Goal: Task Accomplishment & Management: Use online tool/utility

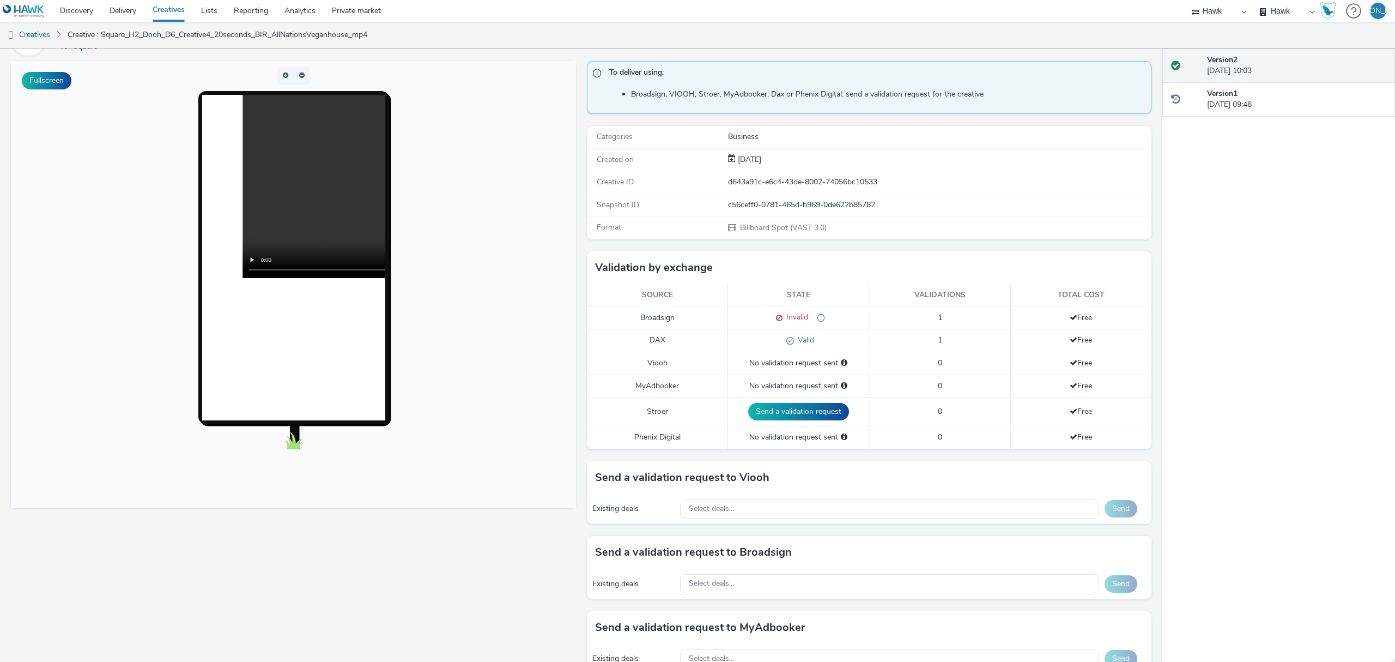
scroll to position [81, 0]
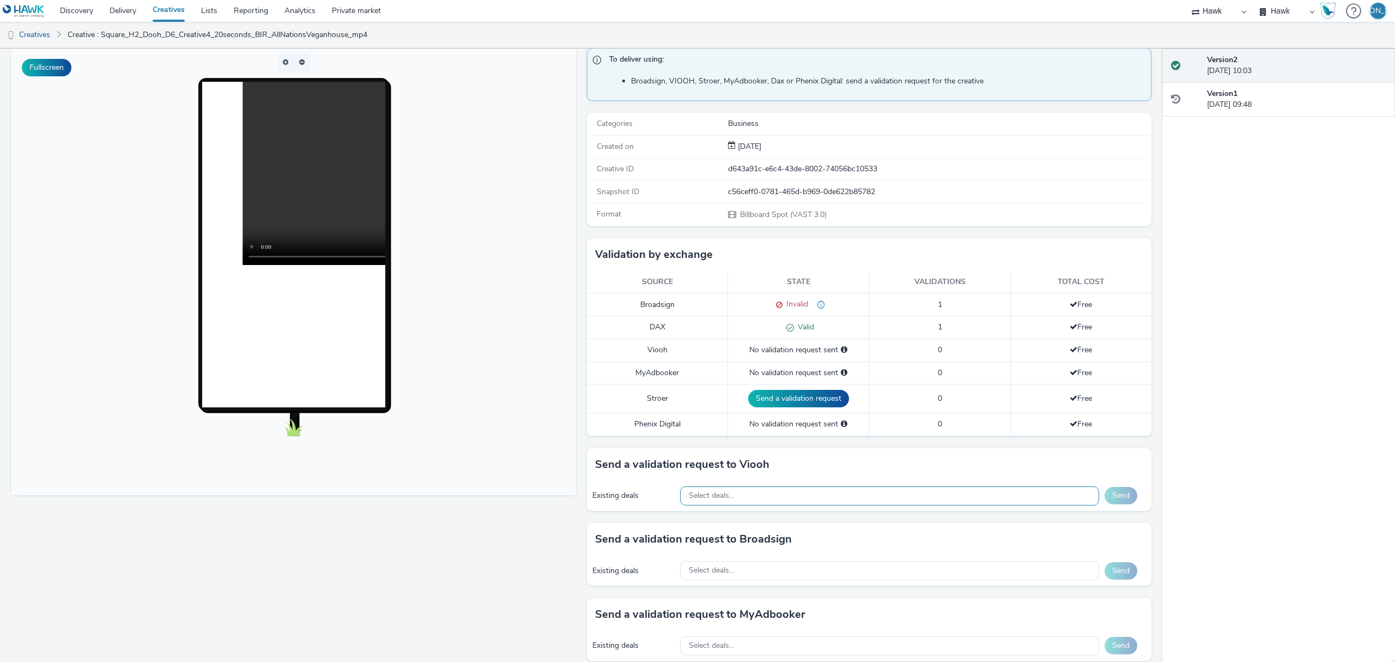
click at [888, 498] on div "Select deals..." at bounding box center [889, 495] width 419 height 19
paste input "VIOOH-JCDECAUX_GB-PlYgl9Kn93"
click at [934, 525] on input "VIOOH-JCDECAUX_GB-PlYgl9Kn93" at bounding box center [890, 518] width 418 height 19
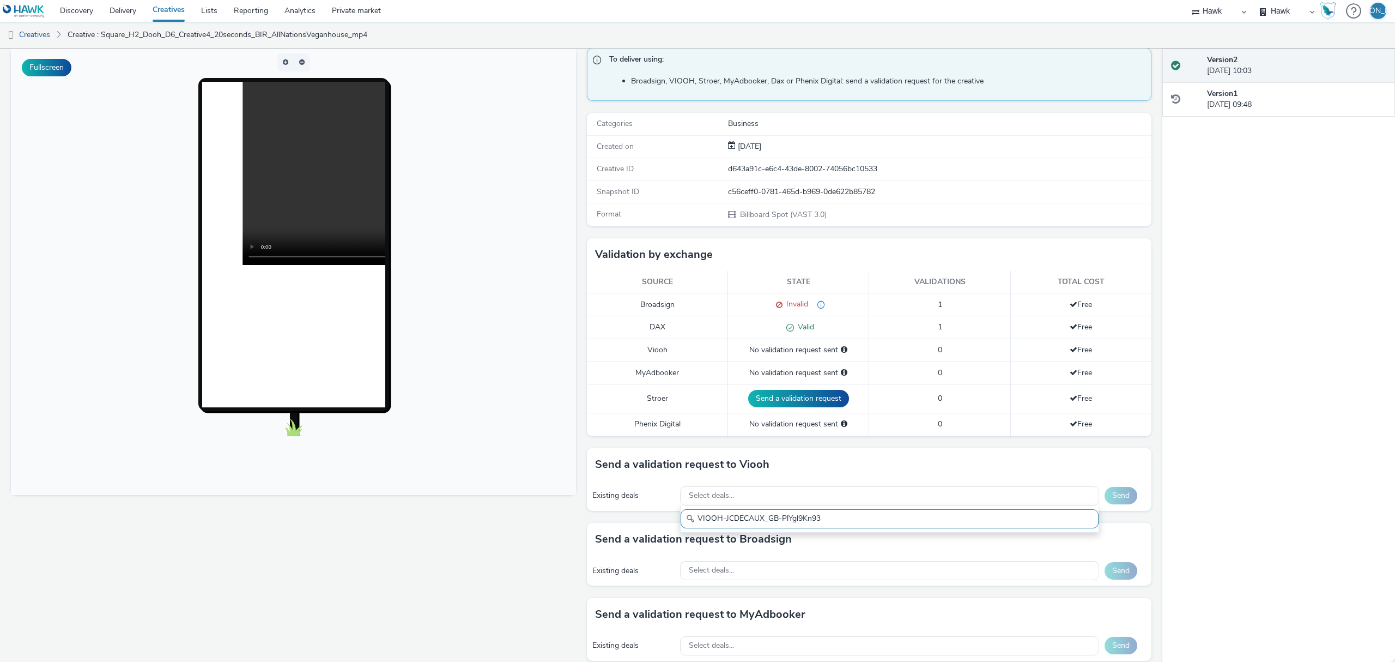
click at [934, 525] on input "VIOOH-JCDECAUX_GB-PlYgl9Kn93" at bounding box center [890, 518] width 418 height 19
paste input "JCDecaux Rail TVZ Specials"
click at [711, 524] on input "JCDecaux Rail TVZ Specials" at bounding box center [890, 518] width 418 height 19
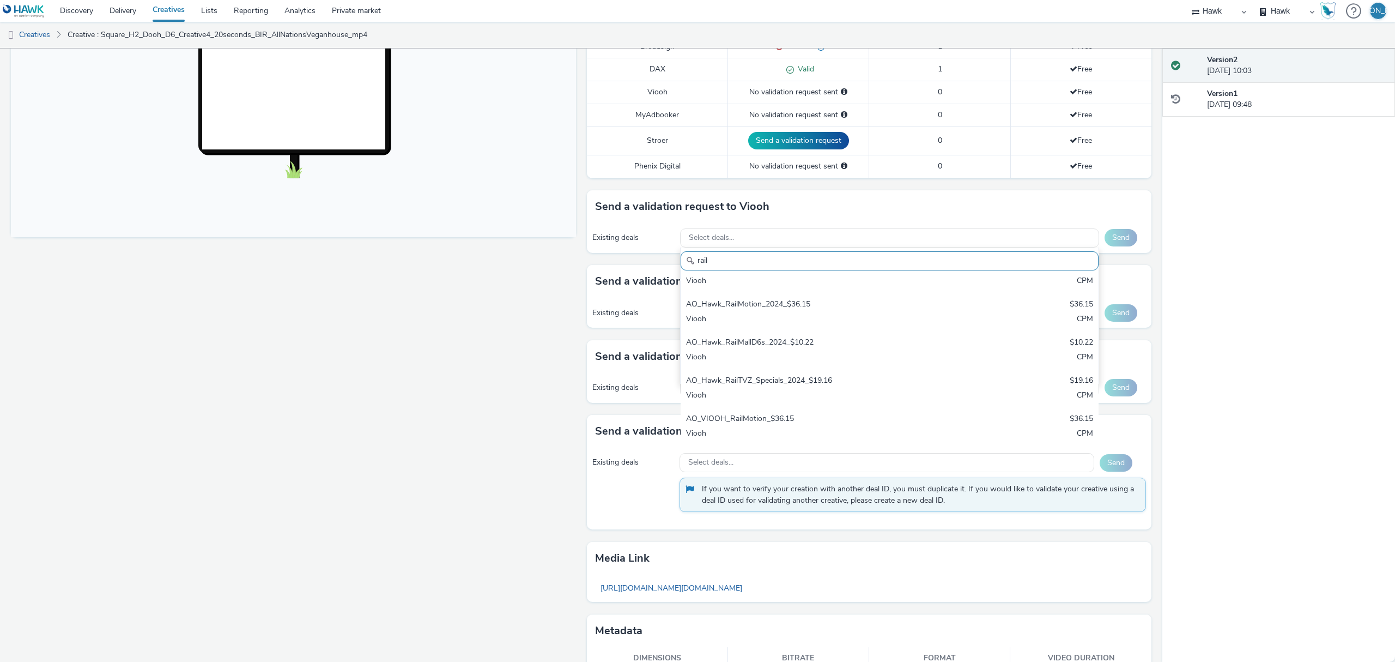
scroll to position [214, 0]
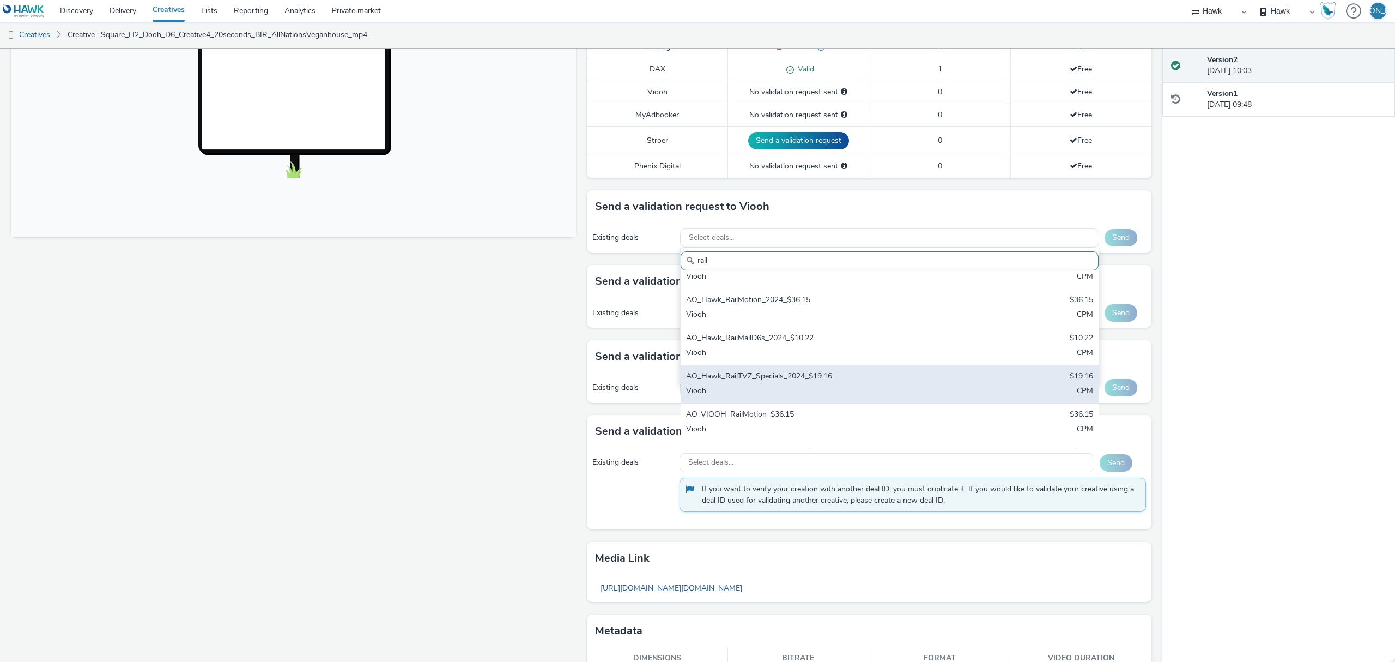
type input "rail"
click at [800, 383] on div "AO_Hawk_RailTVZ_Specials_2024_$19.16" at bounding box center [821, 377] width 270 height 13
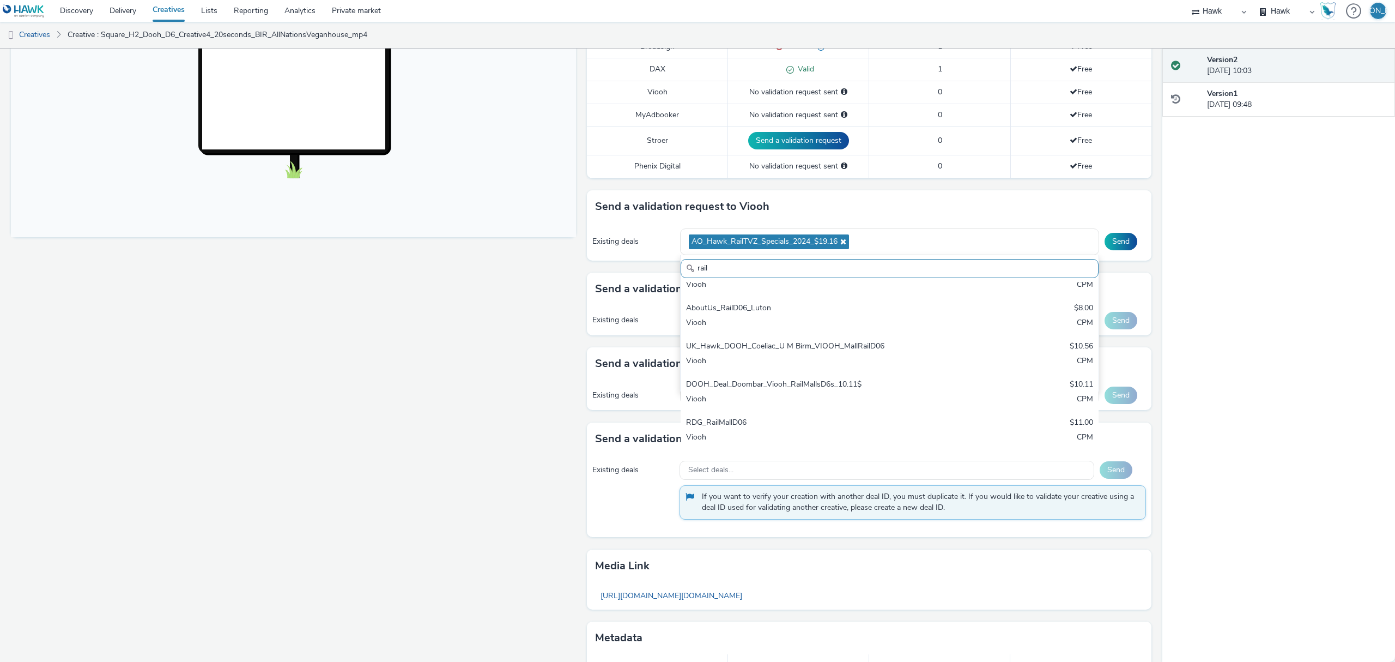
scroll to position [550, 0]
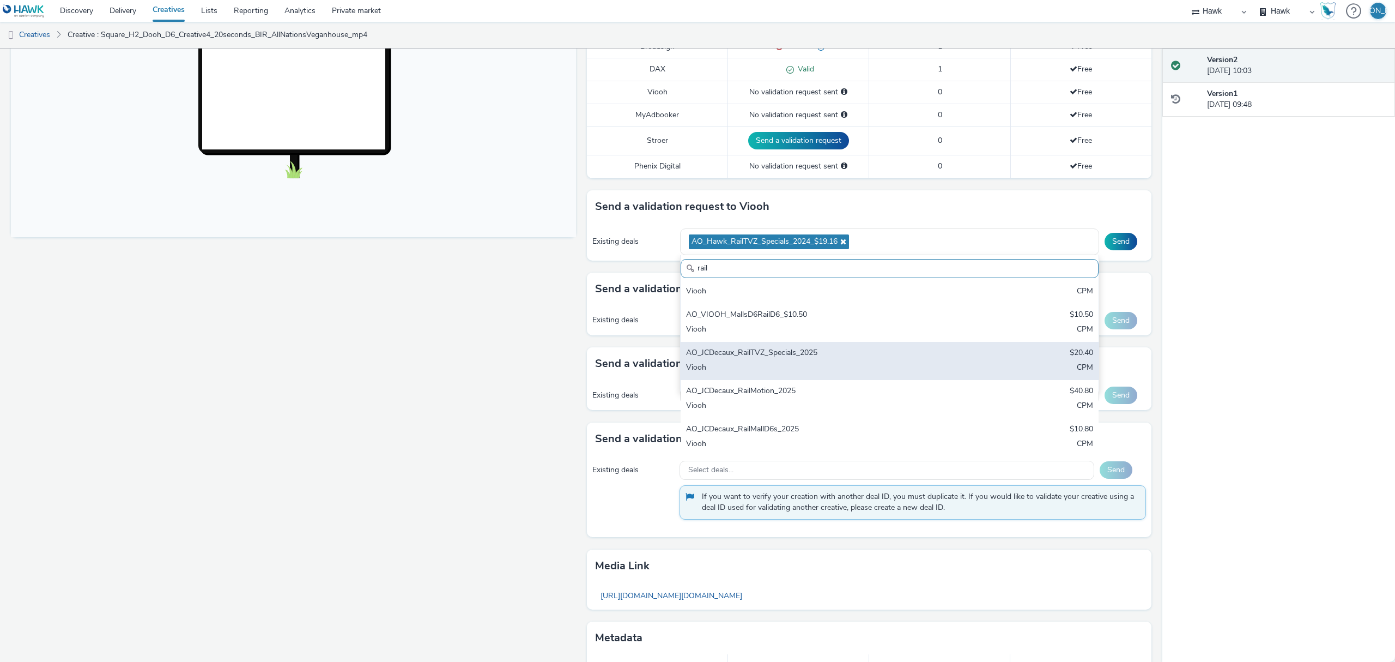
click at [739, 344] on div "AO_JCDecaux_RailTVZ_Specials_2025 $20.40 Viooh CPM" at bounding box center [890, 361] width 418 height 38
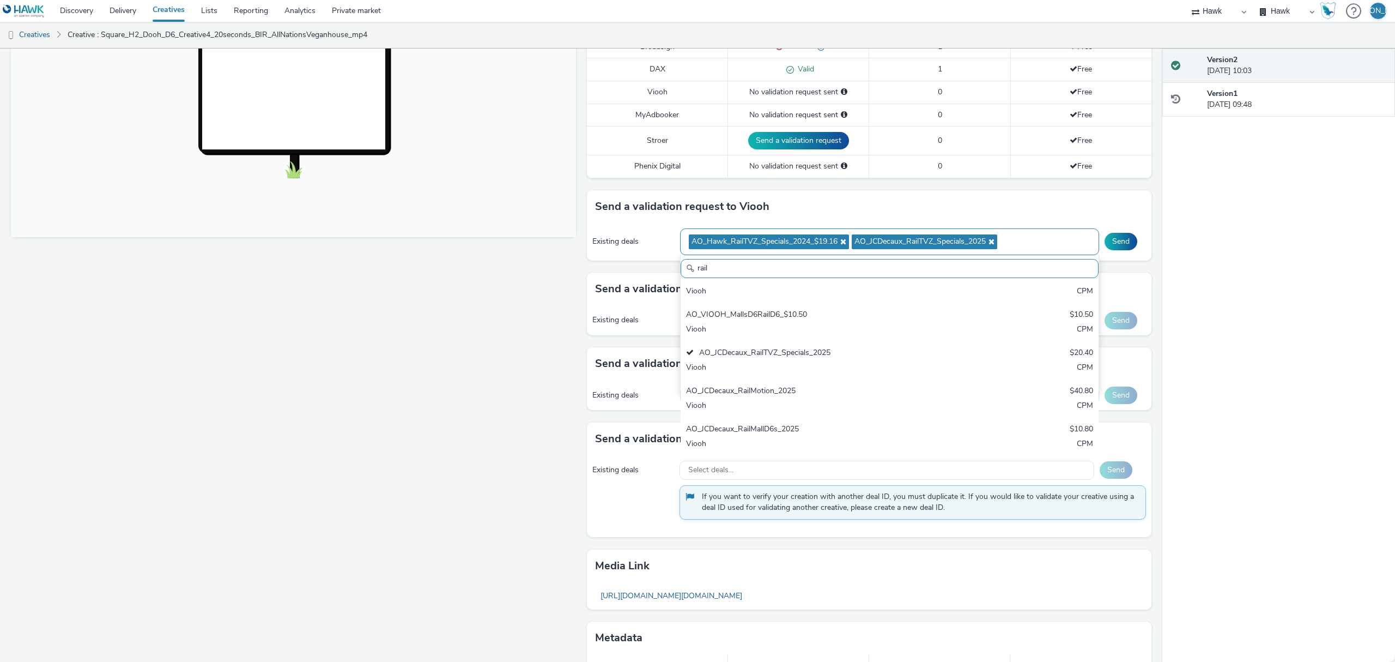
click at [839, 240] on icon at bounding box center [842, 242] width 9 height 8
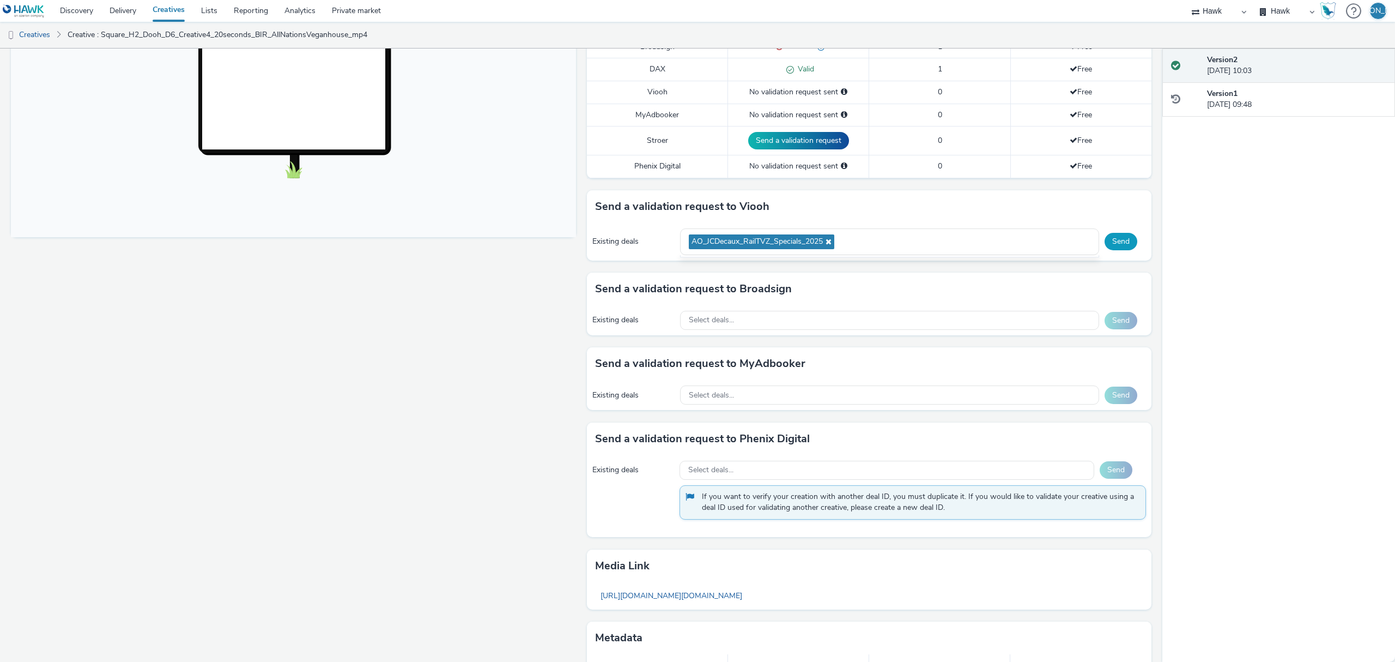
click at [1105, 235] on button "Send" at bounding box center [1121, 241] width 33 height 17
click at [958, 318] on div "Select deals..." at bounding box center [889, 320] width 419 height 19
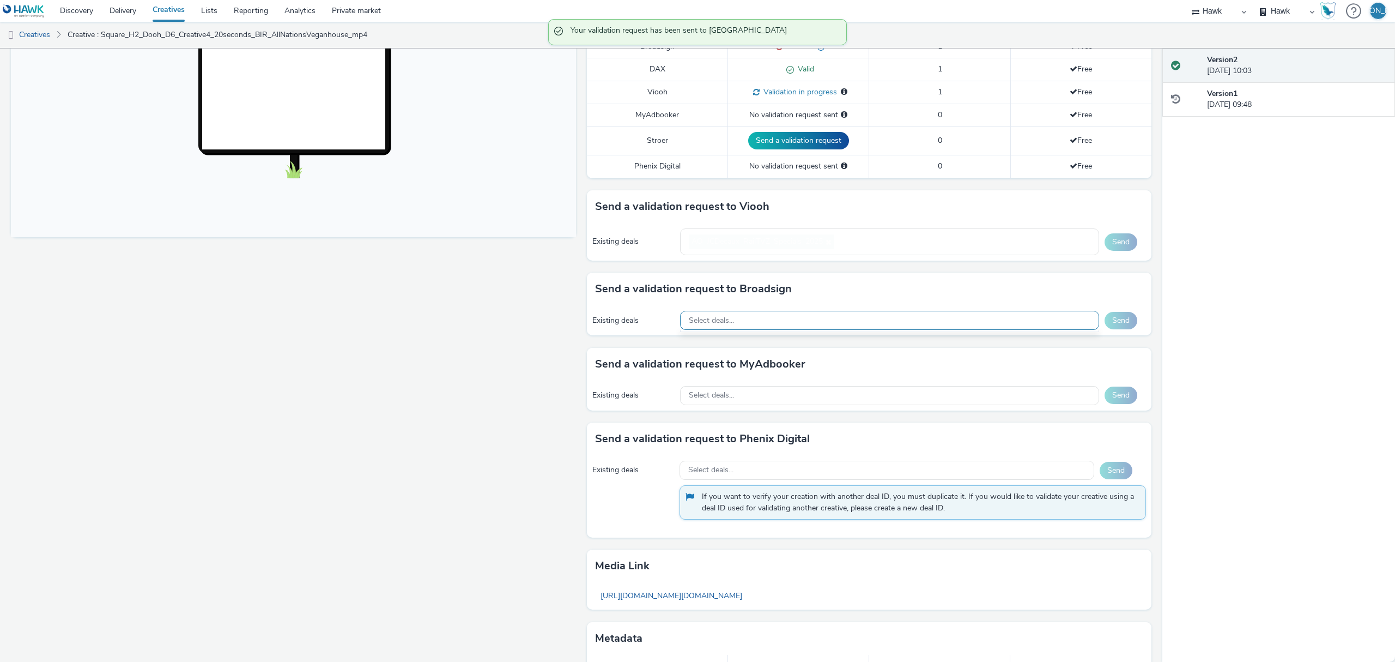
scroll to position [9, 0]
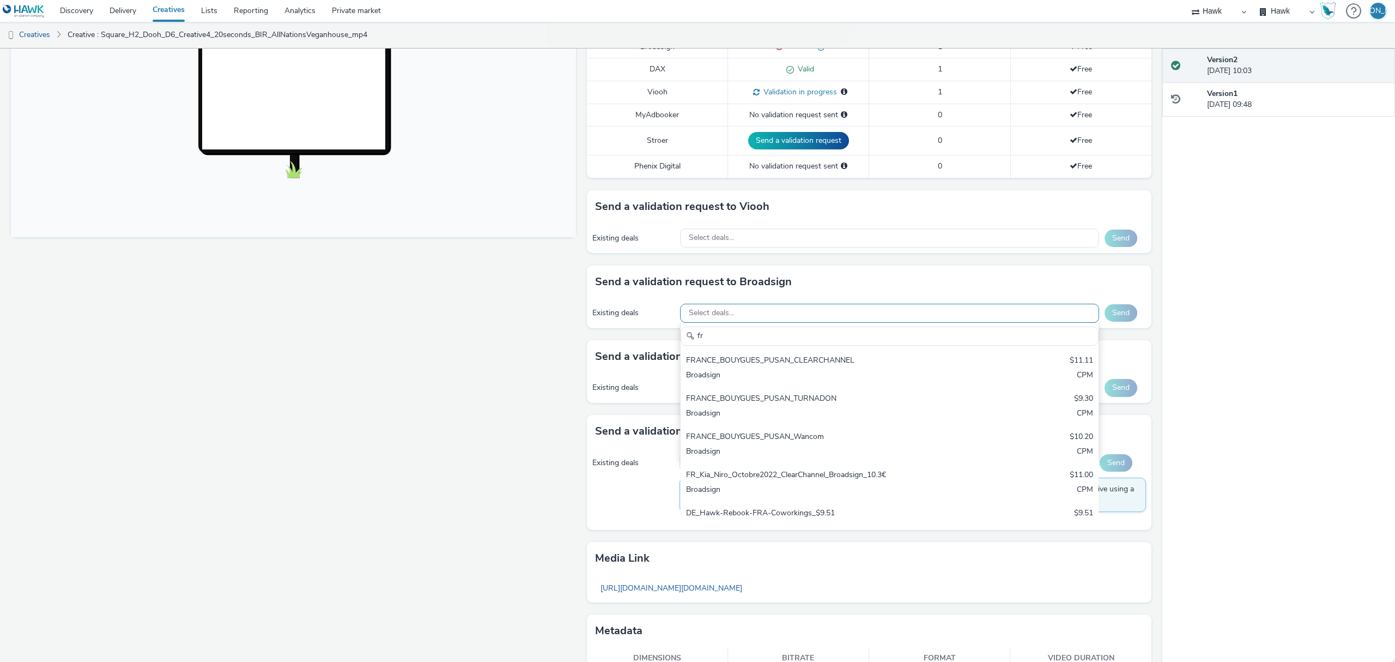
type input "f"
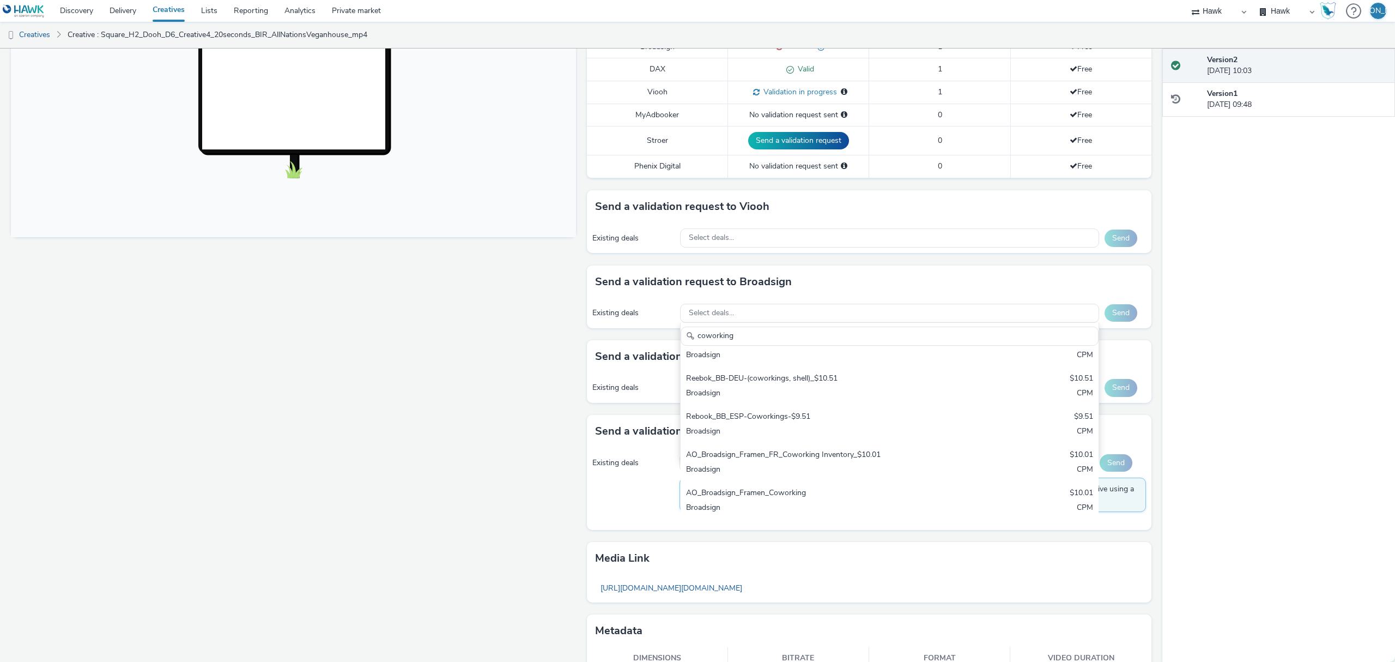
scroll to position [250, 0]
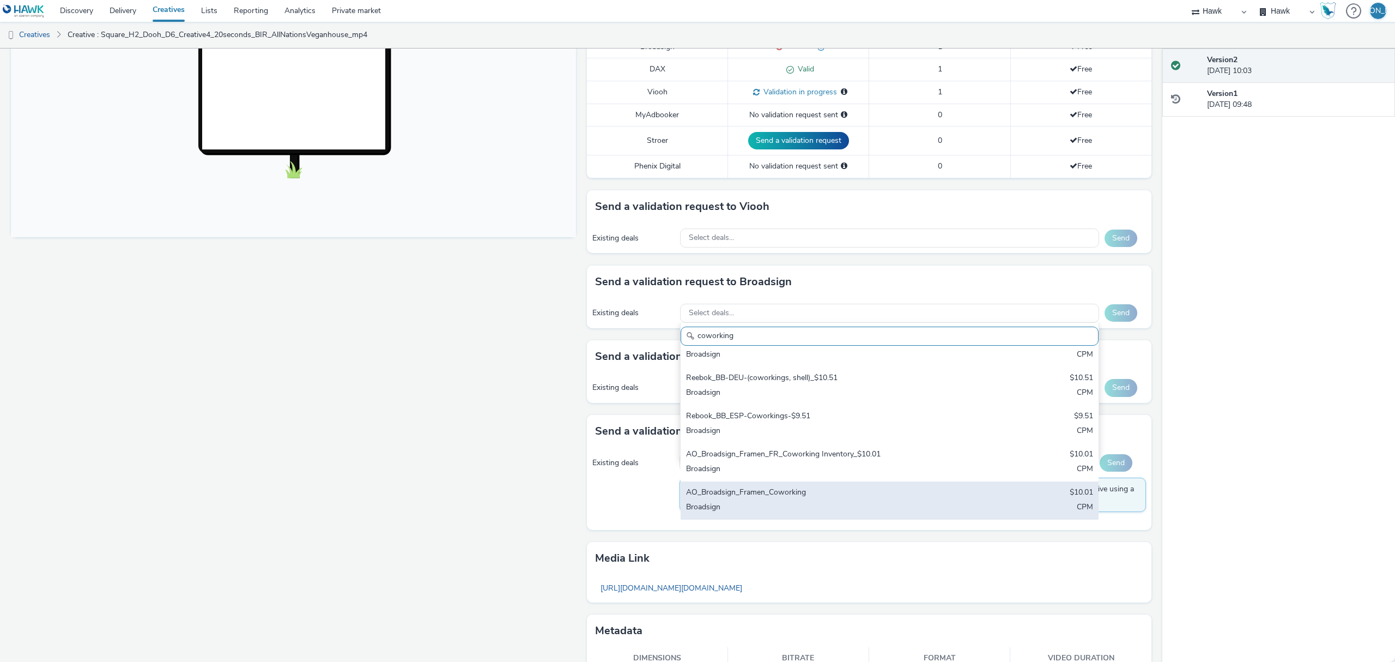
click at [705, 493] on div "AO_Broadsign_Framen_Coworking" at bounding box center [821, 493] width 270 height 13
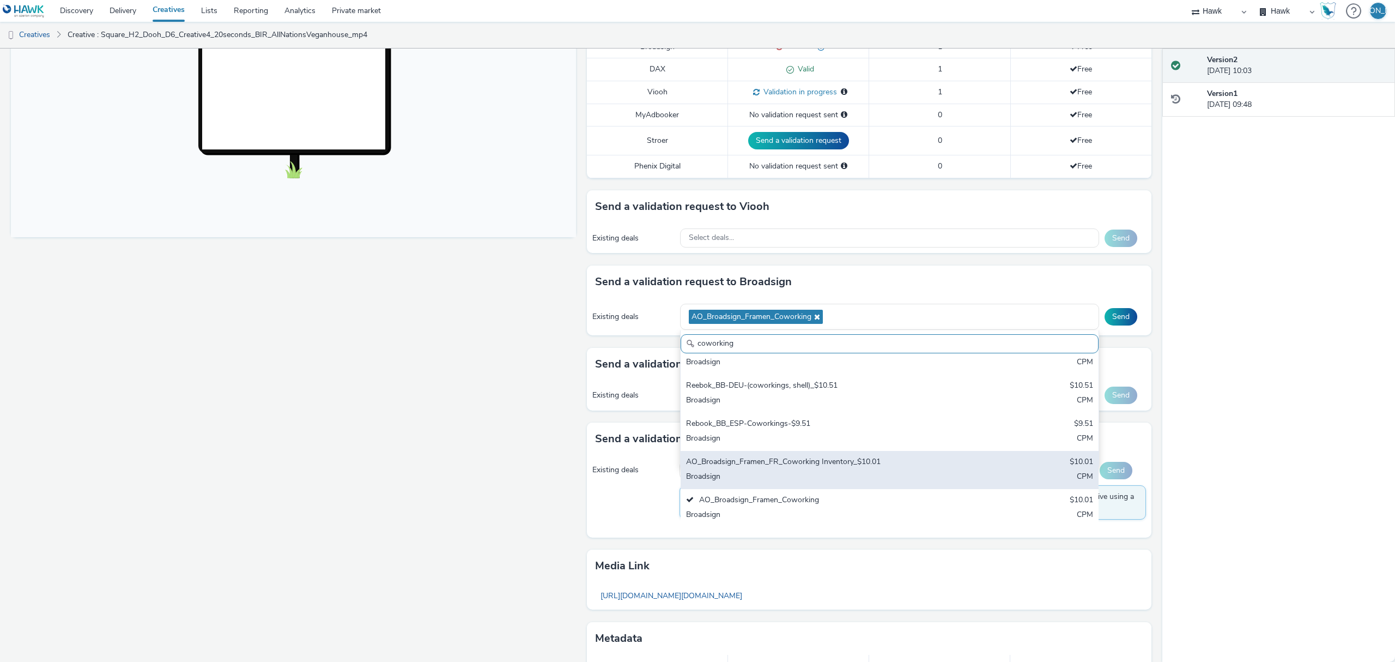
scroll to position [322, 0]
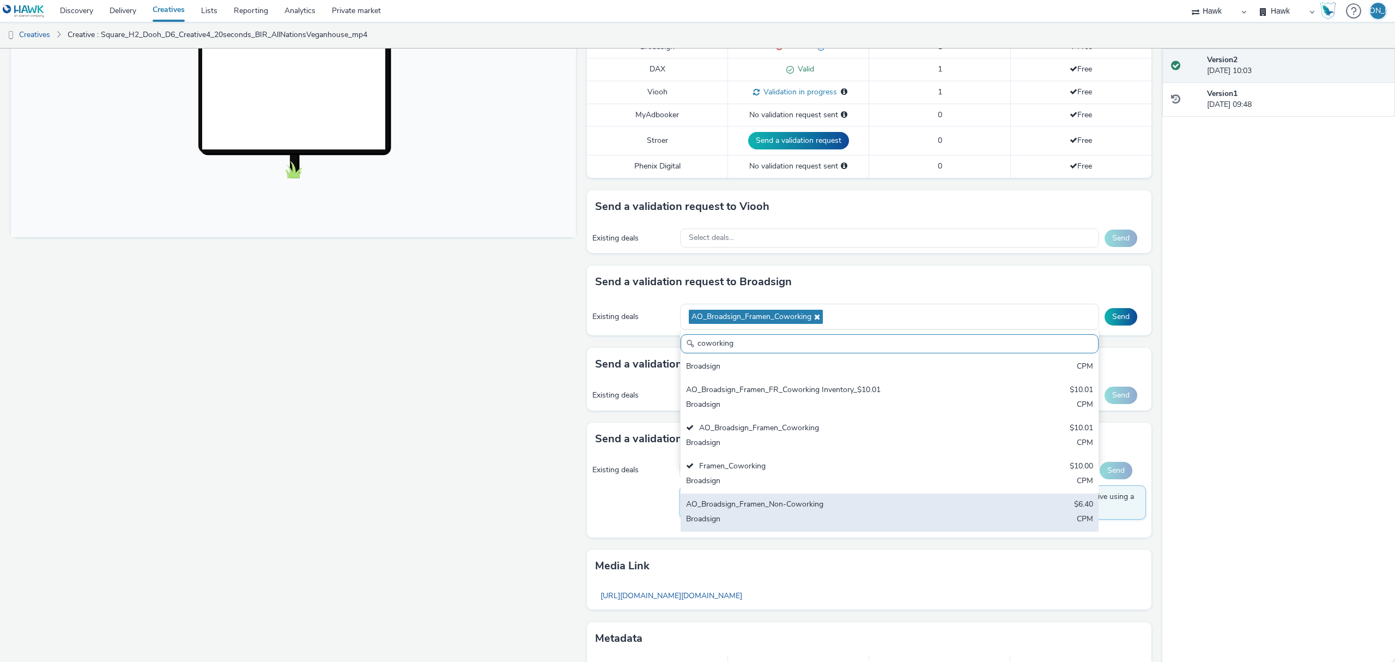
click at [786, 504] on div "AO_Broadsign_Framen_Non-Coworking" at bounding box center [821, 505] width 270 height 13
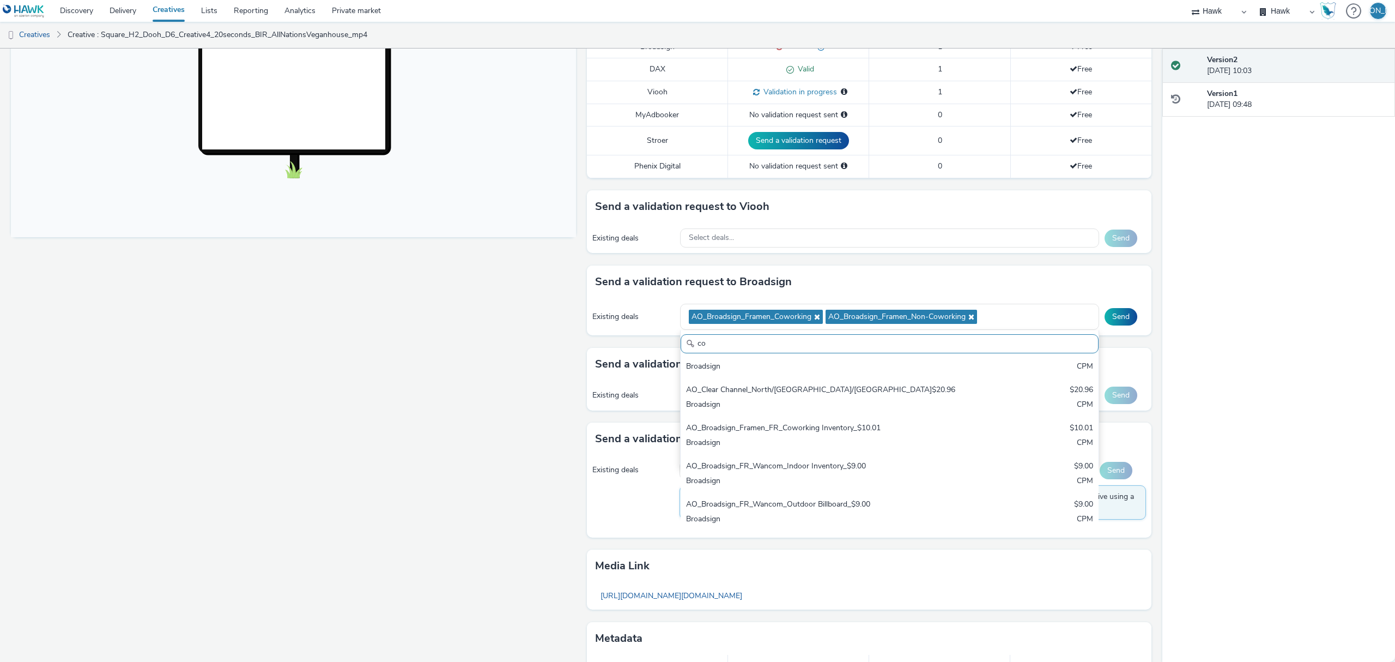
type input "c"
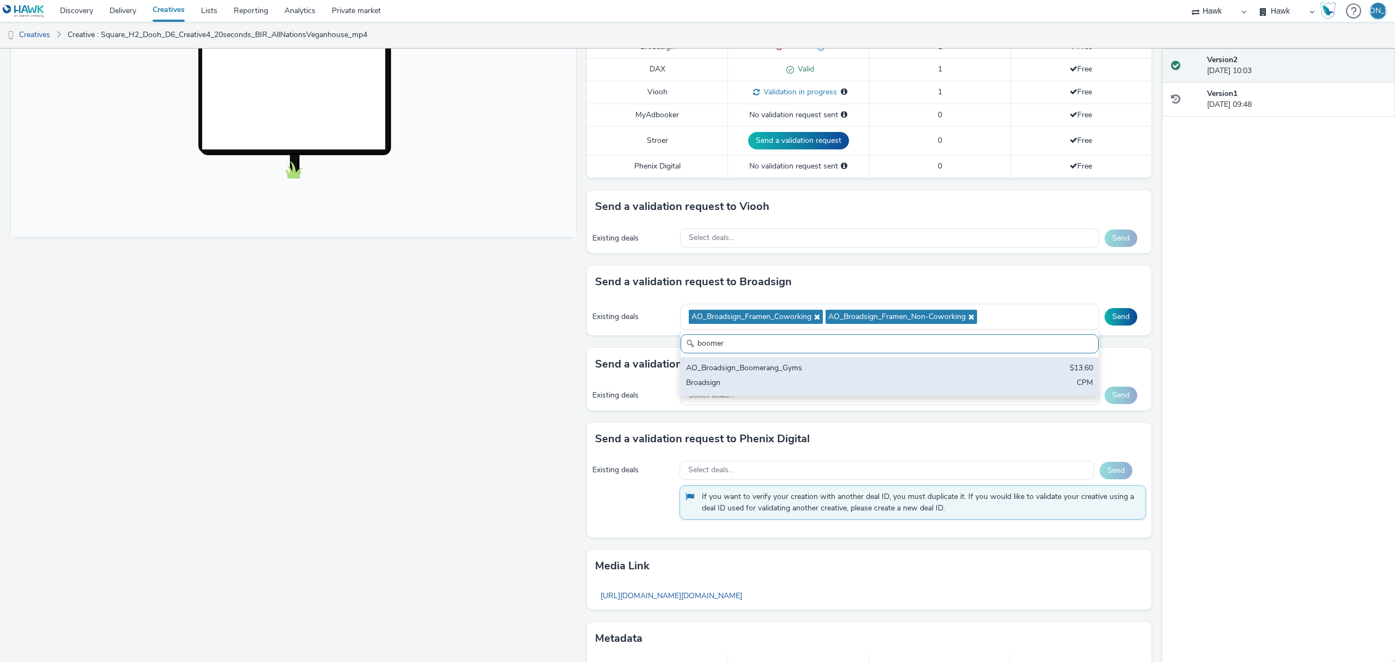
type input "boomer"
click at [758, 373] on div "AO_Broadsign_Boomerang_Gyms" at bounding box center [821, 368] width 270 height 13
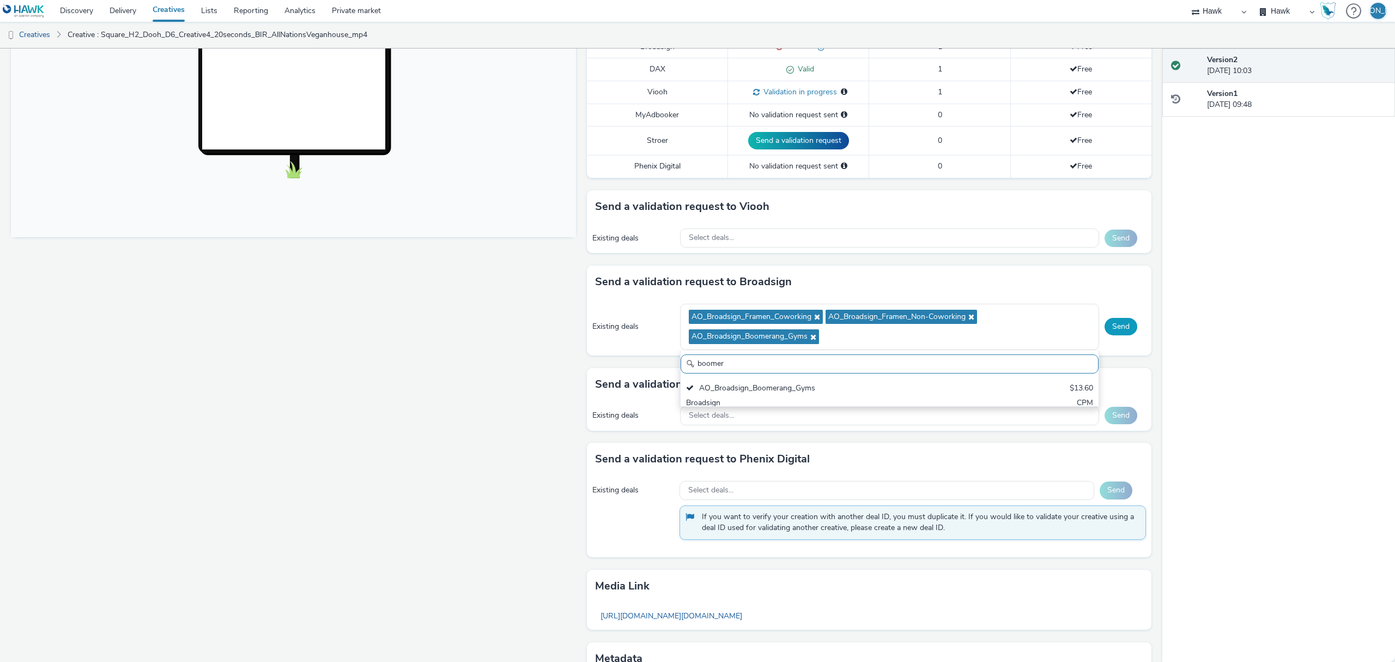
click at [1110, 334] on button "Send" at bounding box center [1121, 326] width 33 height 17
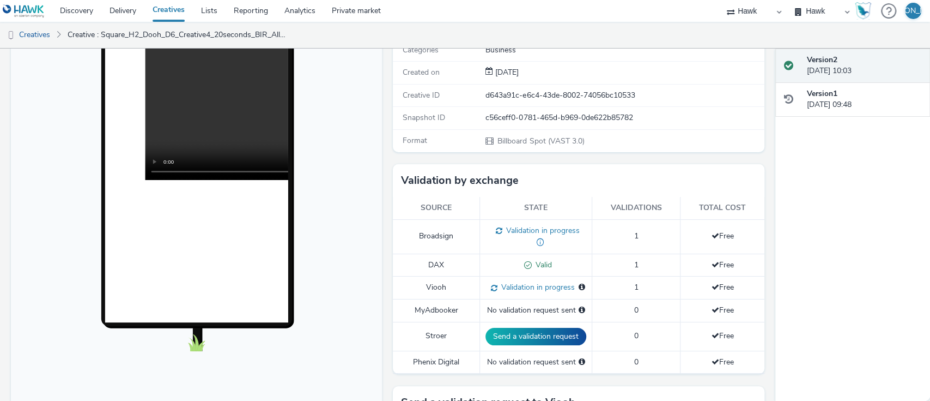
scroll to position [166, 0]
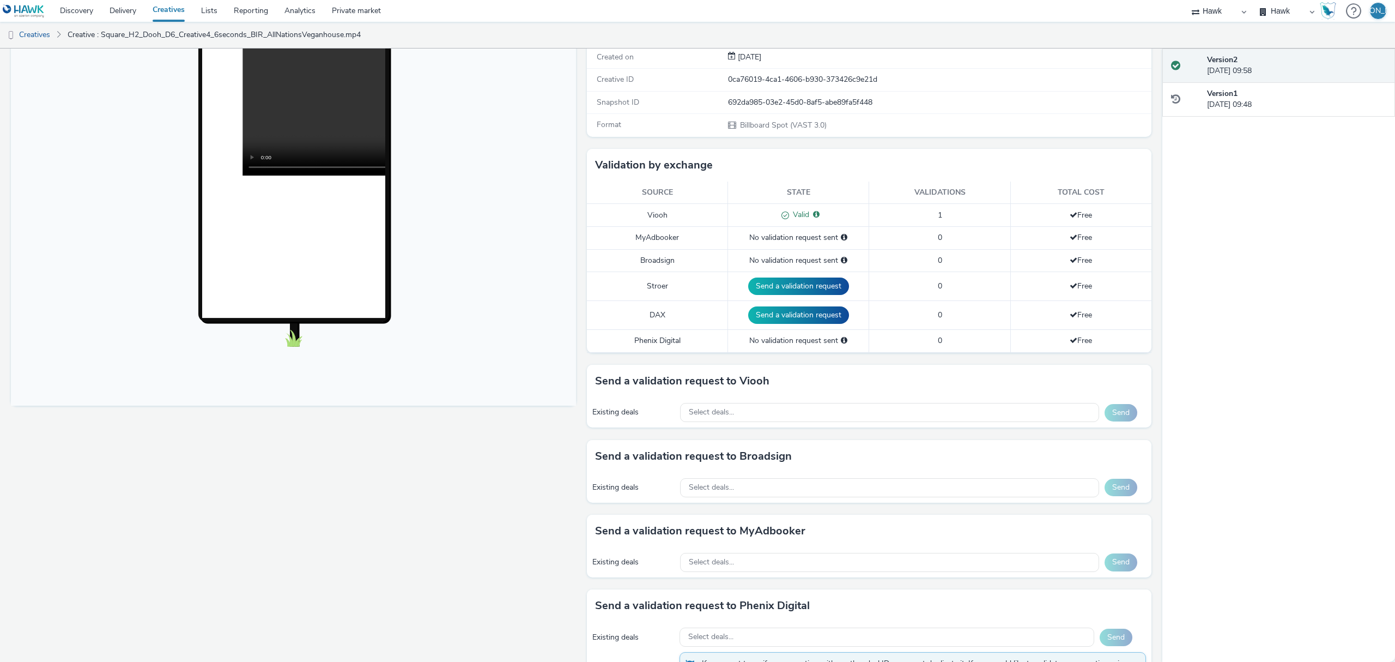
scroll to position [171, 0]
click at [700, 406] on div "Select deals..." at bounding box center [889, 411] width 419 height 19
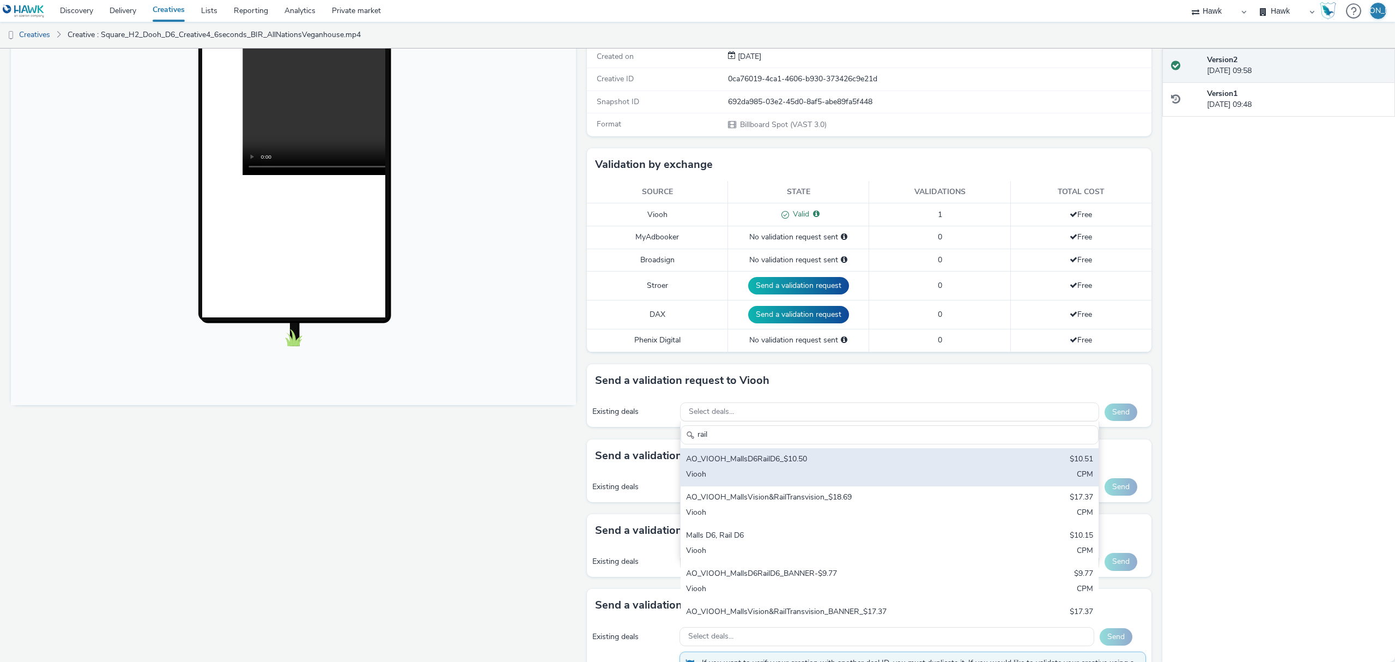
type input "rail"
click at [755, 471] on div "Viooh" at bounding box center [821, 475] width 270 height 13
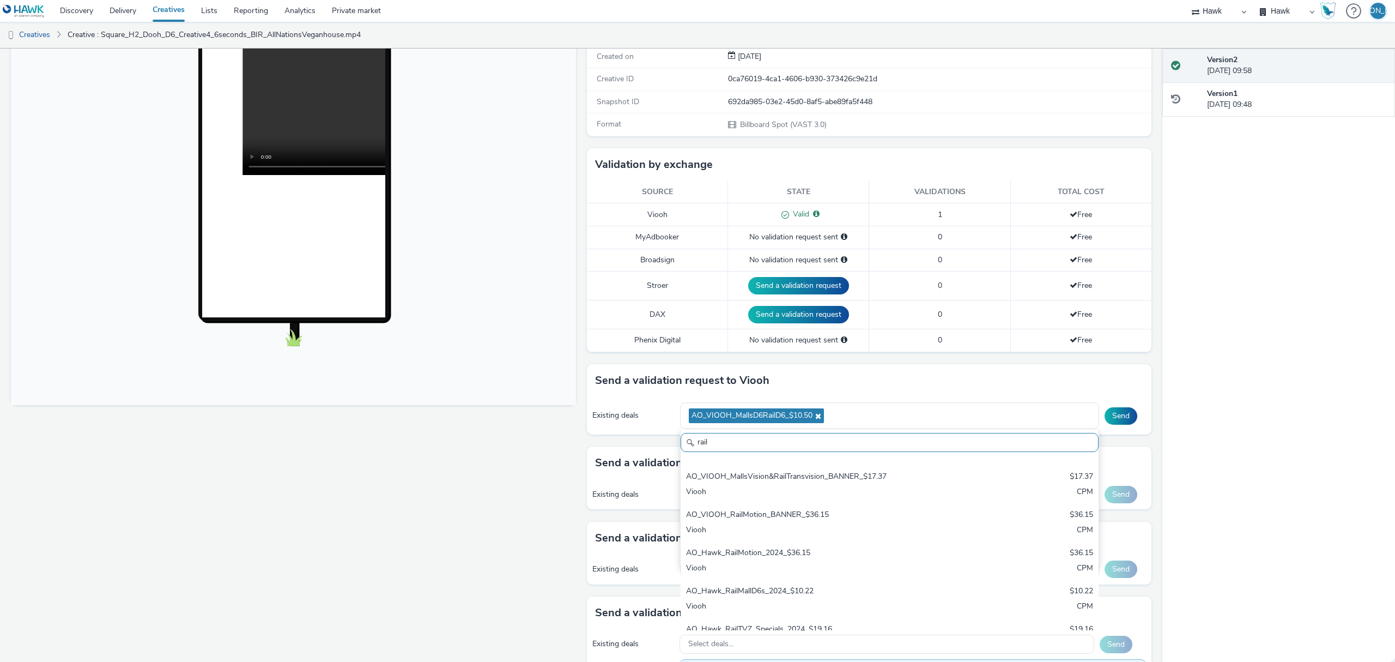
click at [792, 520] on div "AO_VIOOH_RailMotion_BANNER_$36.15" at bounding box center [821, 515] width 270 height 13
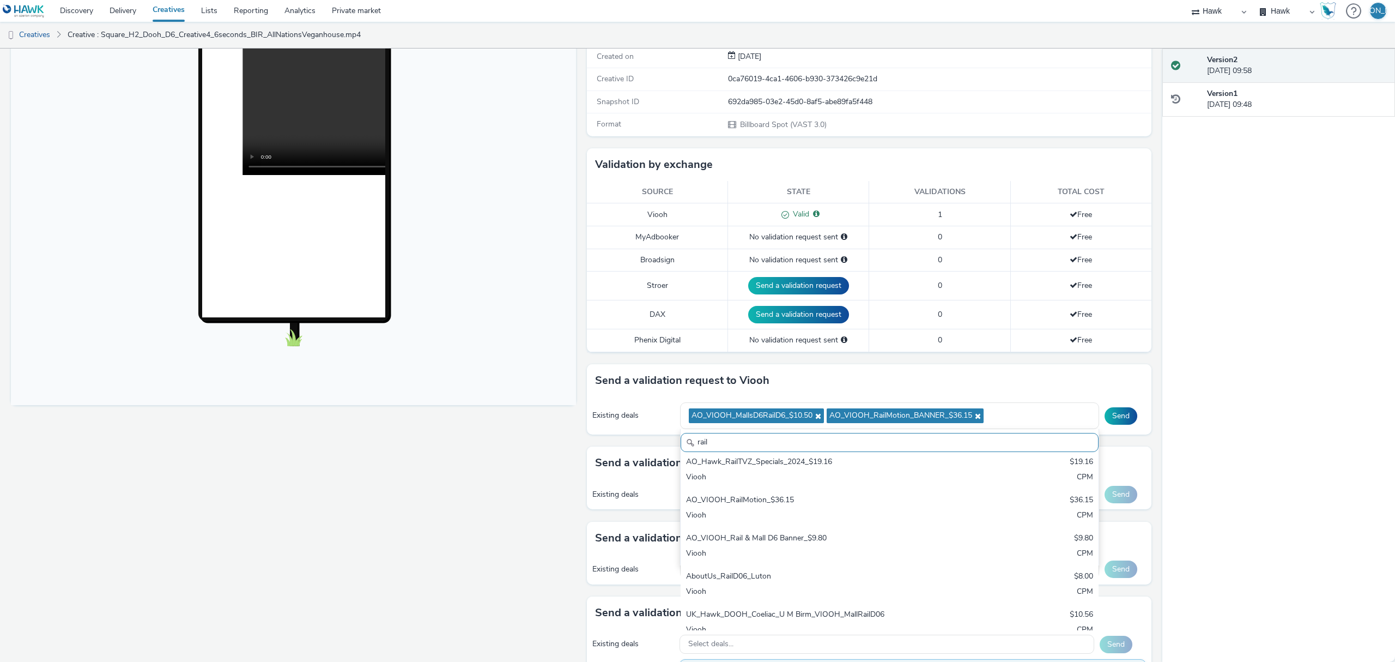
scroll to position [311, 0]
click at [808, 525] on div "AO_VIOOH_RailMotion_$36.15 $36.15 Viooh CPM" at bounding box center [890, 507] width 418 height 38
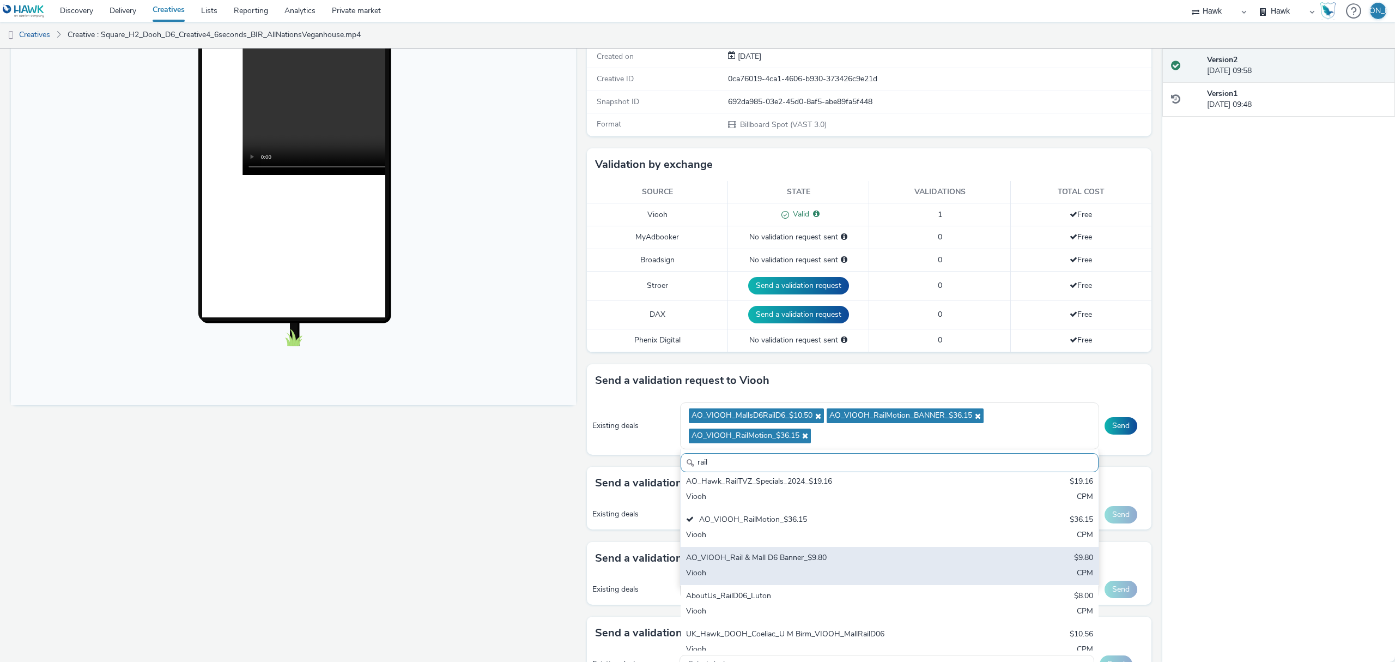
click at [842, 550] on div "AO_VIOOH_Rail & Mall D6 Banner_$9.80 $9.80 Viooh CPM" at bounding box center [890, 566] width 418 height 38
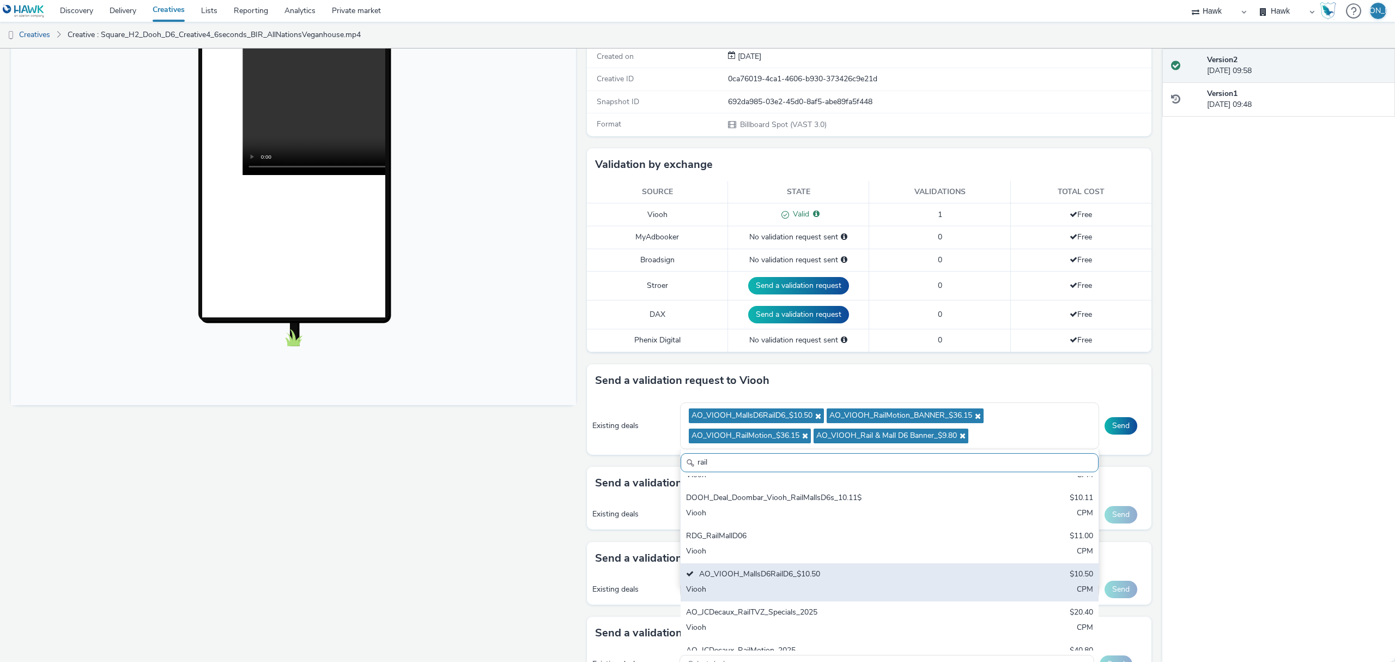
scroll to position [550, 0]
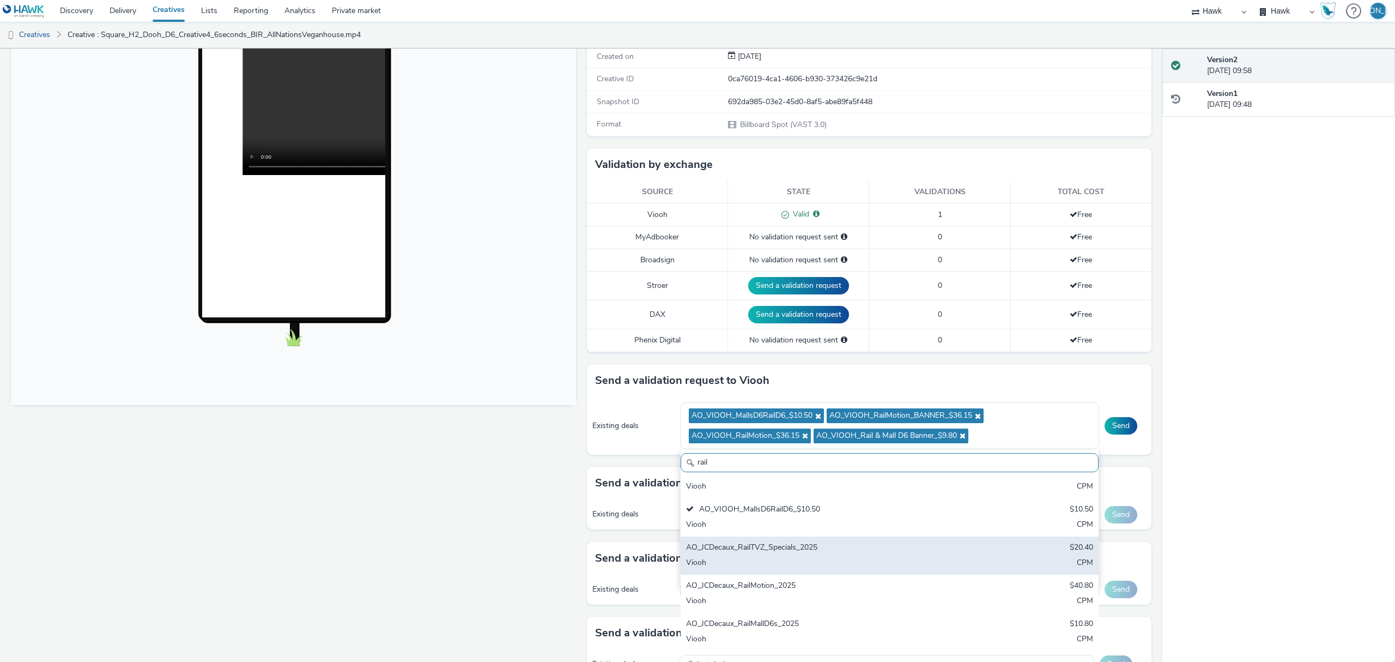
click at [848, 553] on div "AO_JCDecaux_RailTVZ_Specials_2025" at bounding box center [821, 548] width 270 height 13
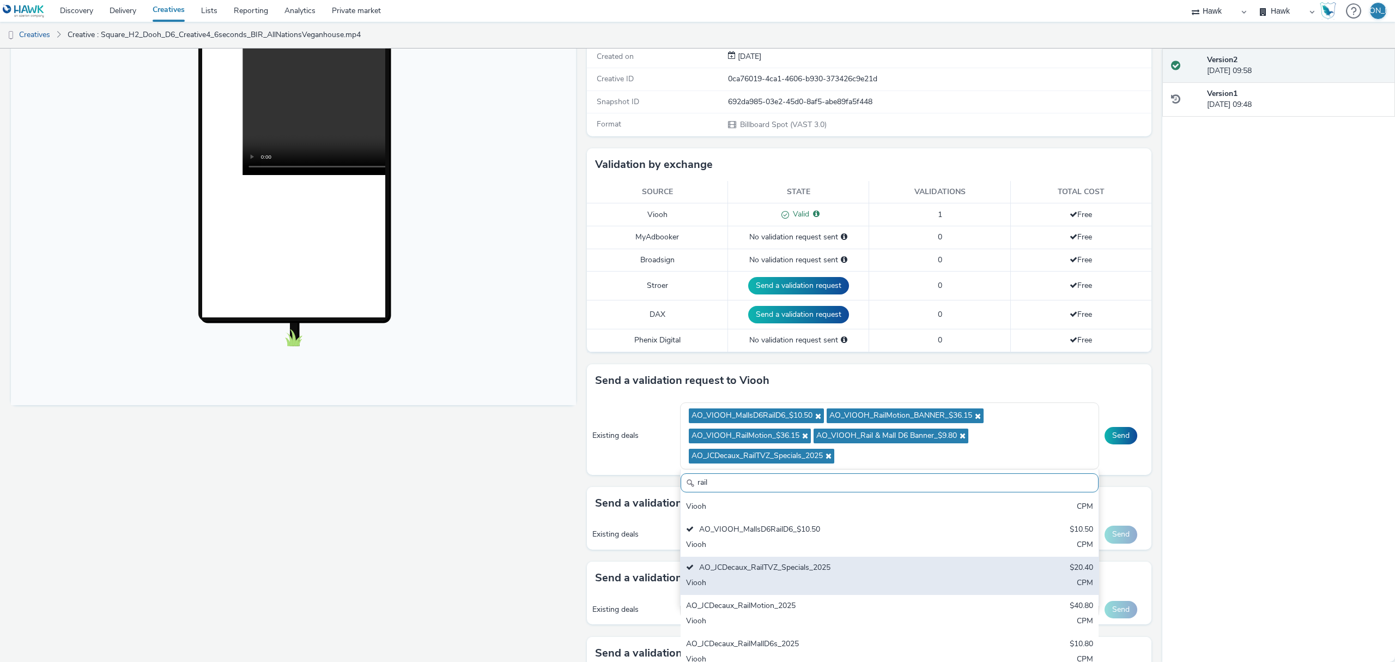
scroll to position [233, 0]
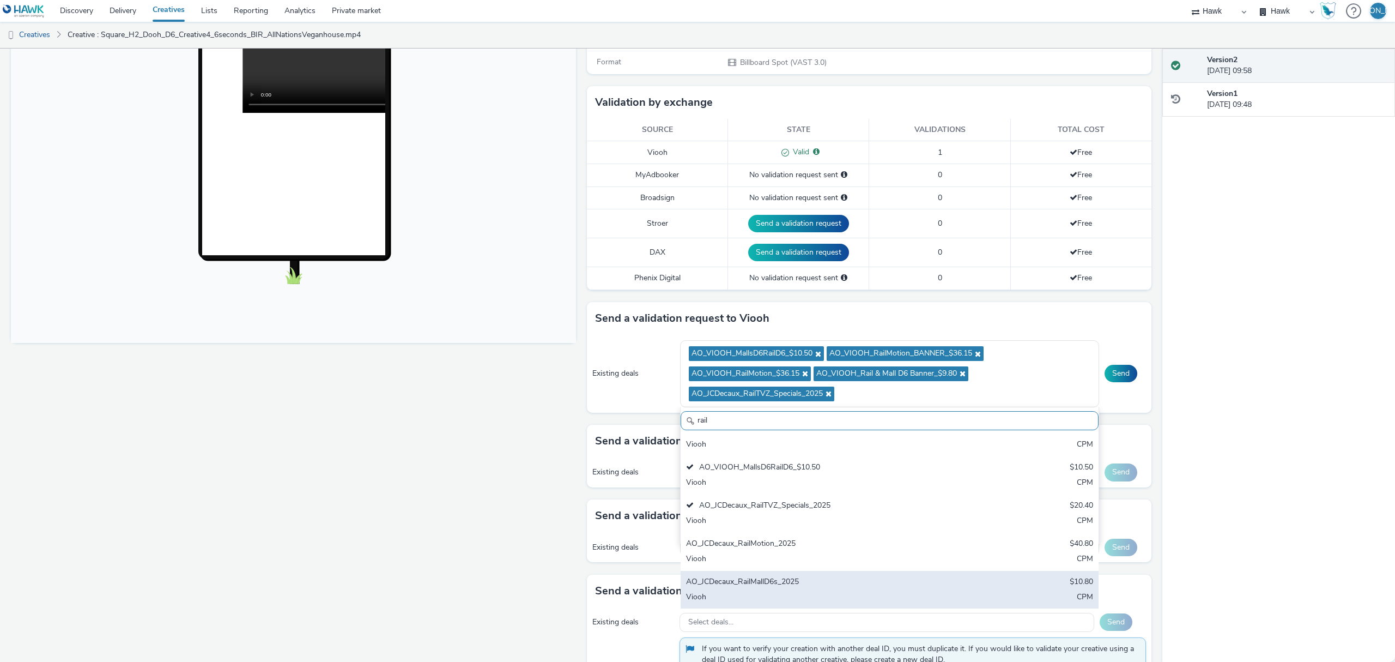
click at [840, 592] on div "AO_JCDecaux_RailMallD6s_2025 $10.80 Viooh CPM" at bounding box center [890, 590] width 418 height 38
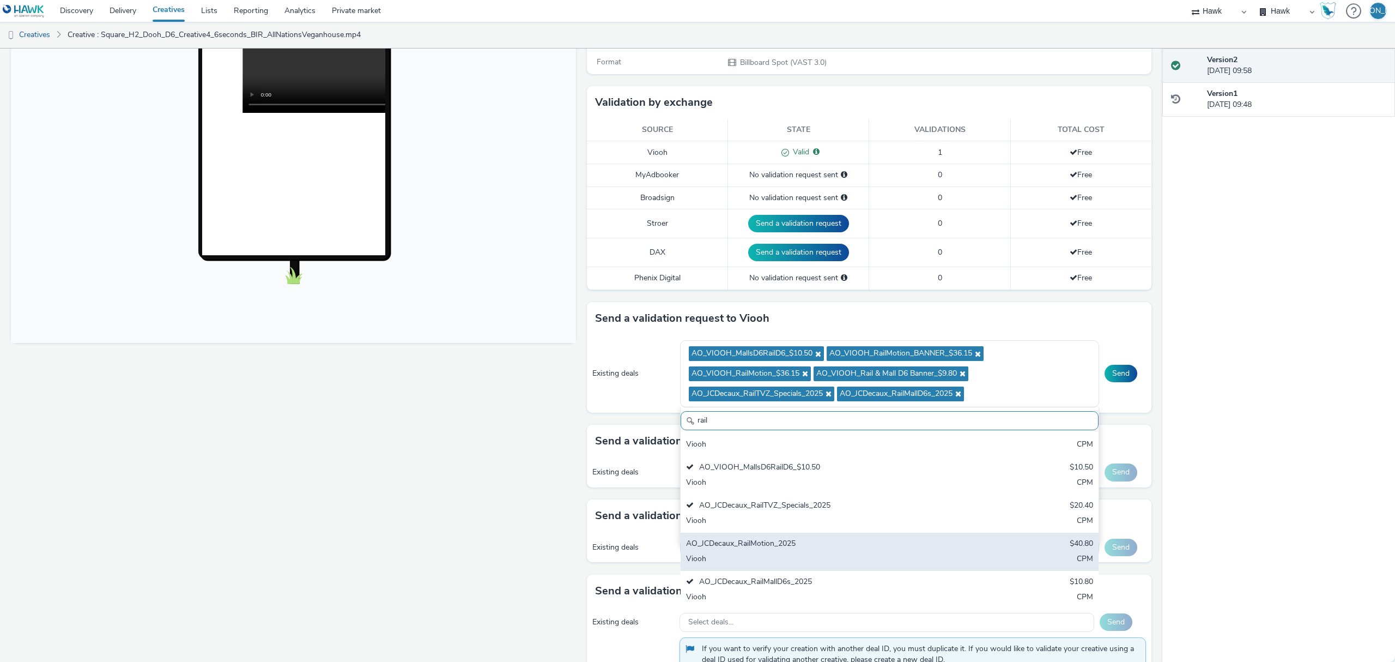
click at [816, 547] on div "AO_JCDecaux_RailMotion_2025" at bounding box center [821, 544] width 270 height 13
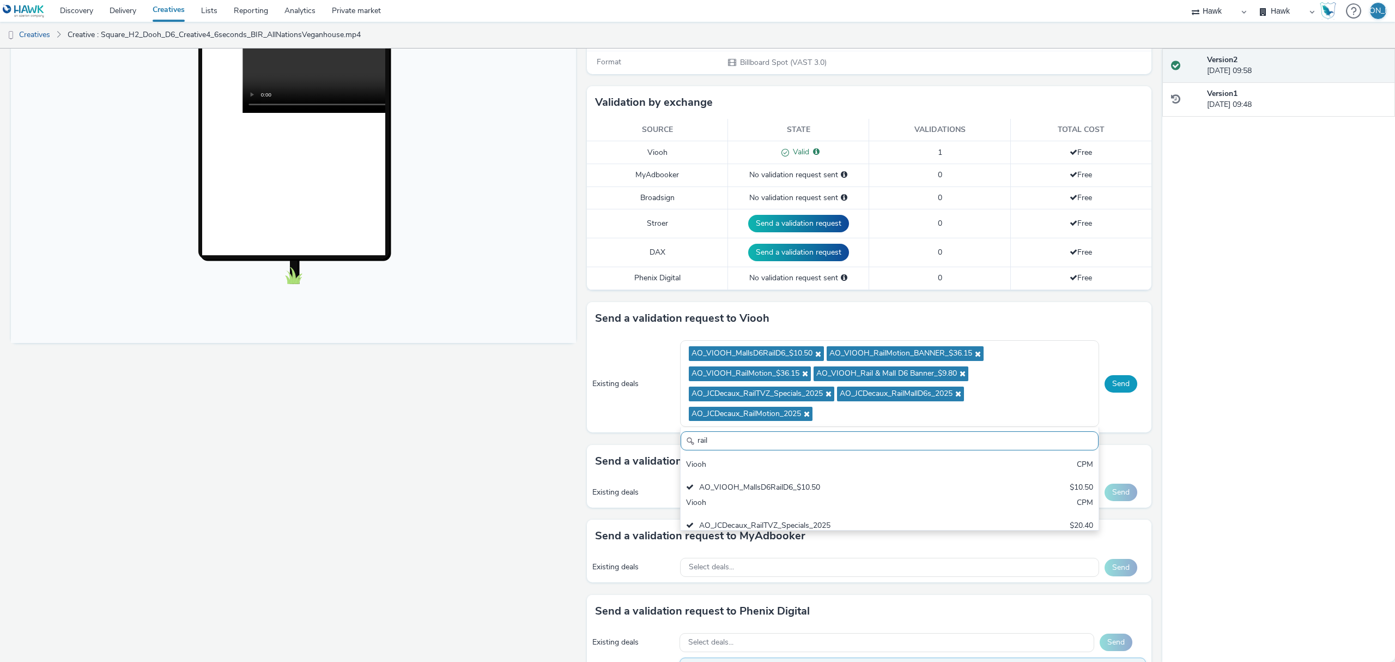
click at [1106, 389] on button "Send" at bounding box center [1121, 383] width 33 height 17
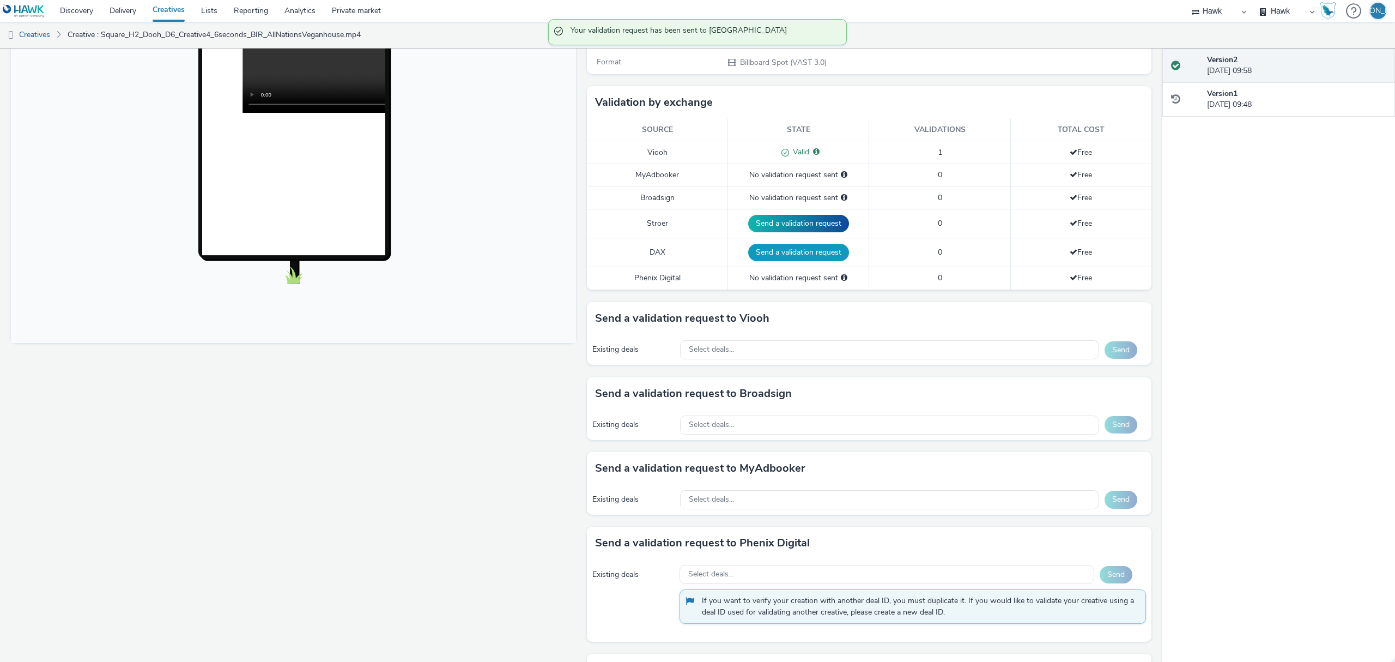
click at [809, 259] on button "Send a validation request" at bounding box center [798, 252] width 101 height 17
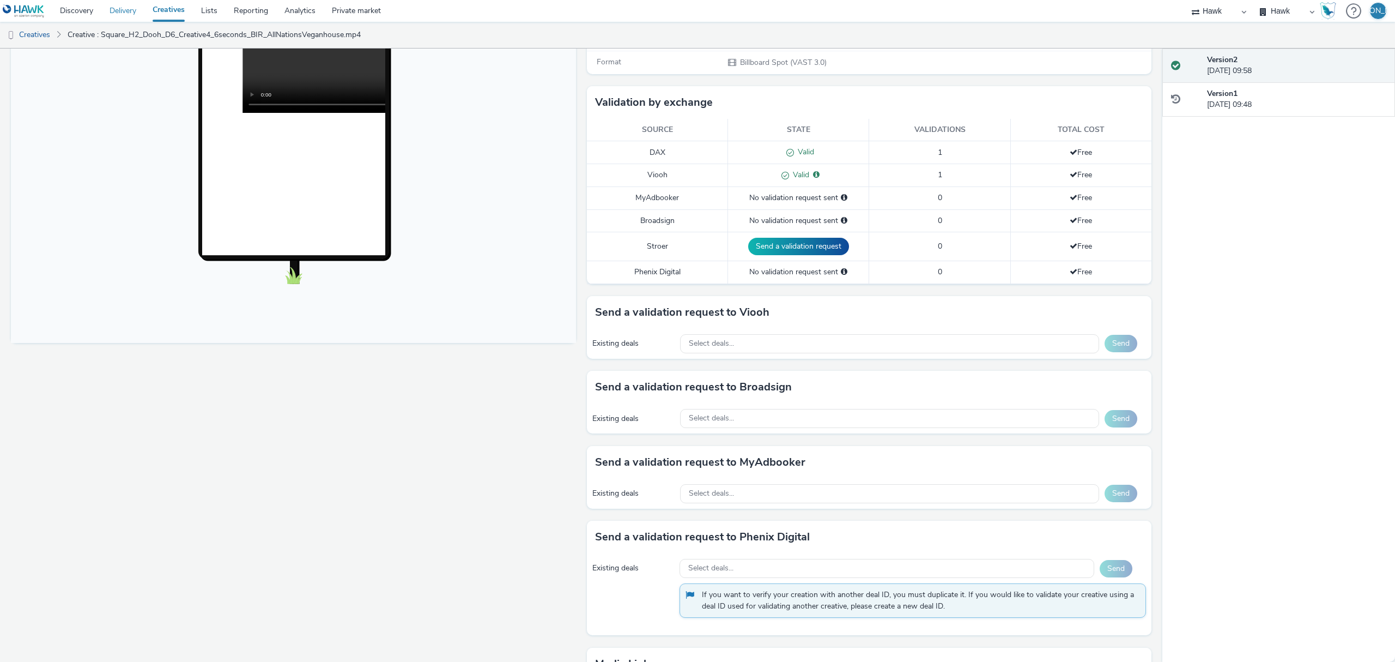
click at [140, 14] on link "Delivery" at bounding box center [122, 11] width 43 height 22
